Goal: Find contact information: Find contact information

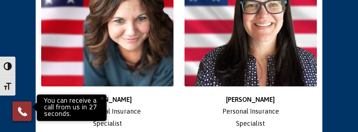
scroll to position [1360, 0]
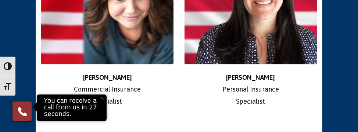
click at [224, 84] on div "Jen Personal Insurance Specialist" at bounding box center [250, 31] width 143 height 228
click at [222, 100] on div "Jen Personal Insurance Specialist" at bounding box center [250, 31] width 143 height 228
drag, startPoint x: 87, startPoint y: 38, endPoint x: 88, endPoint y: 43, distance: 4.6
click at [87, 72] on p "[PERSON_NAME] Commercial Insurance Specialist" at bounding box center [107, 90] width 132 height 36
click at [91, 72] on p "[PERSON_NAME] Commercial Insurance Specialist" at bounding box center [107, 90] width 132 height 36
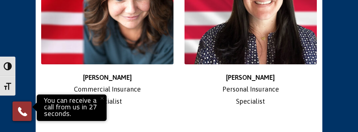
drag, startPoint x: 93, startPoint y: 42, endPoint x: 138, endPoint y: 68, distance: 52.5
click at [138, 72] on p "[PERSON_NAME] Commercial Insurance Specialist" at bounding box center [107, 90] width 132 height 36
copy p "[PERSON_NAME] Commercial Insurance Specialist"
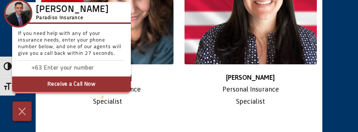
click at [168, 83] on div "[PERSON_NAME] Commercial Insurance Specialist" at bounding box center [107, 31] width 143 height 228
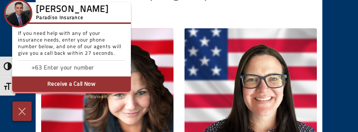
scroll to position [1323, 0]
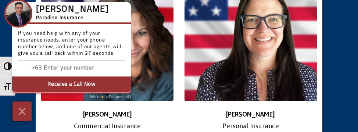
click at [19, 112] on img at bounding box center [22, 111] width 11 height 12
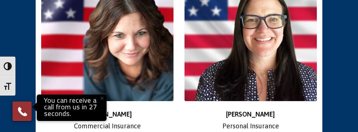
click at [142, 108] on p "[PERSON_NAME] Commercial Insurance Specialist" at bounding box center [107, 126] width 132 height 36
click at [132, 108] on p "[PERSON_NAME] Commercial Insurance Specialist" at bounding box center [107, 126] width 132 height 36
drag, startPoint x: 130, startPoint y: 104, endPoint x: 73, endPoint y: 89, distance: 58.4
click at [73, 108] on p "[PERSON_NAME] Commercial Insurance Specialist" at bounding box center [107, 126] width 132 height 36
copy p "Commercial Insurance Specialist"
